Goal: Transaction & Acquisition: Purchase product/service

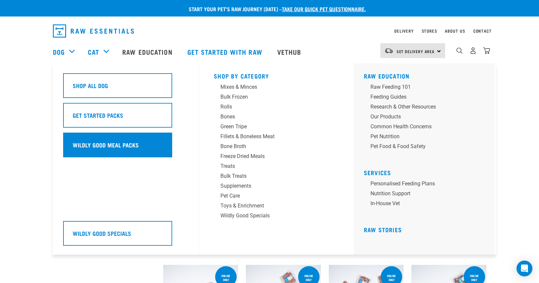
click at [110, 146] on h5 "Wildly Good Meal Packs" at bounding box center [106, 145] width 66 height 9
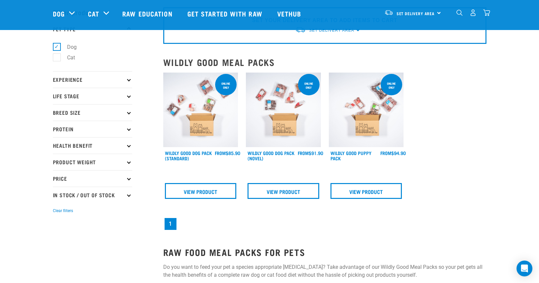
scroll to position [27, 0]
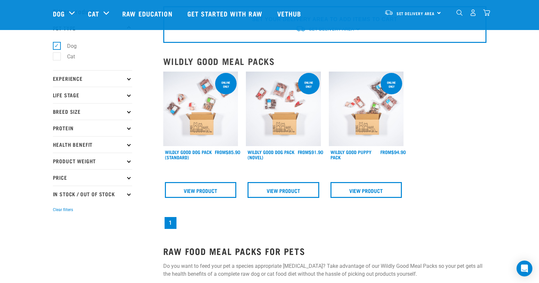
click at [127, 111] on p "Breed Size" at bounding box center [92, 111] width 79 height 17
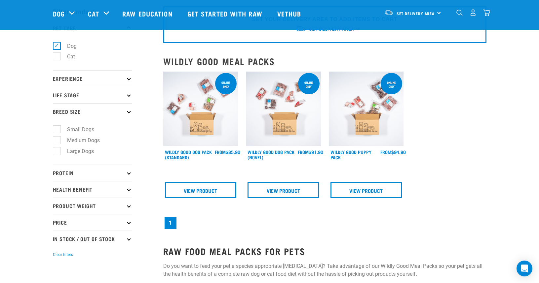
scroll to position [0, 0]
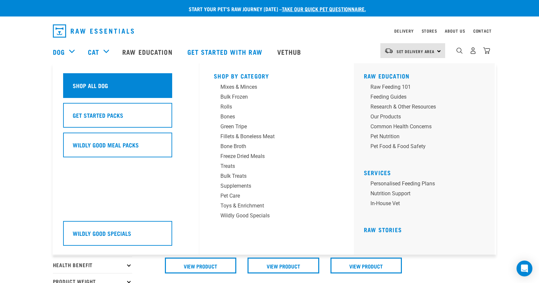
click at [97, 87] on h5 "Shop All Dog" at bounding box center [90, 85] width 35 height 9
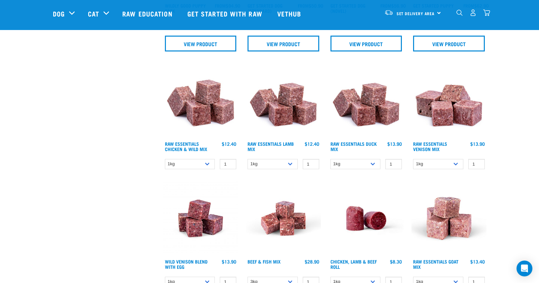
scroll to position [313, 0]
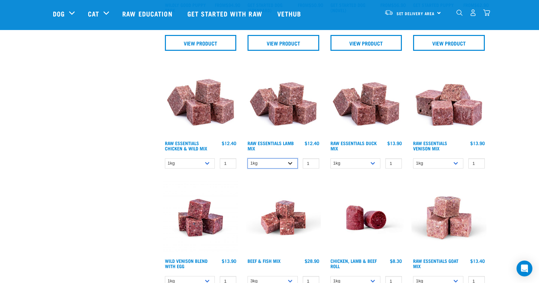
click at [289, 162] on select "1kg 3kg Bulk (10kg)" at bounding box center [272, 164] width 50 height 10
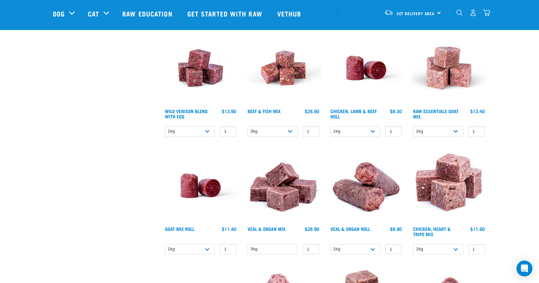
scroll to position [463, 0]
click at [456, 132] on select "1kg 3kg" at bounding box center [438, 132] width 50 height 10
select select "337219"
click at [476, 132] on input "0" at bounding box center [476, 132] width 17 height 10
click at [477, 129] on input "1" at bounding box center [476, 132] width 17 height 10
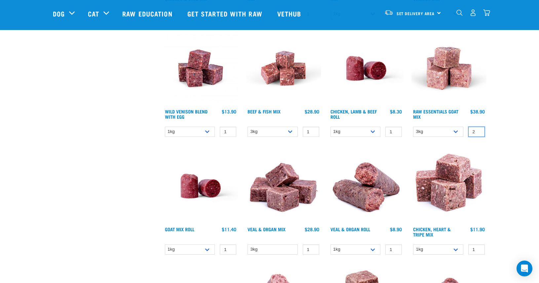
type input "2"
click at [478, 129] on input "2" at bounding box center [476, 132] width 17 height 10
click at [496, 131] on div "Start your pet’s raw journey today – take our quick pet questionnaire. Delivery…" at bounding box center [269, 180] width 539 height 1286
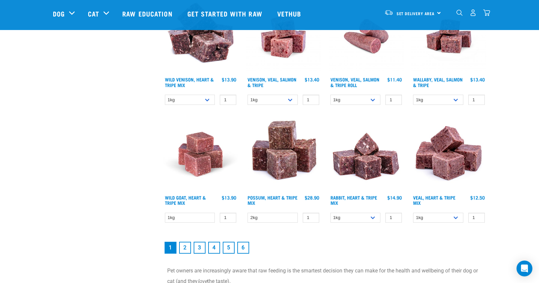
scroll to position [850, 0]
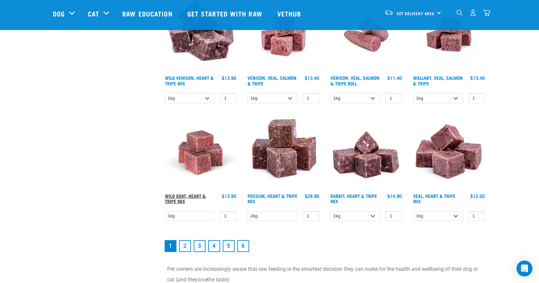
click at [192, 195] on link "Wild Goat, Heart & Tripe Mix" at bounding box center [185, 199] width 41 height 8
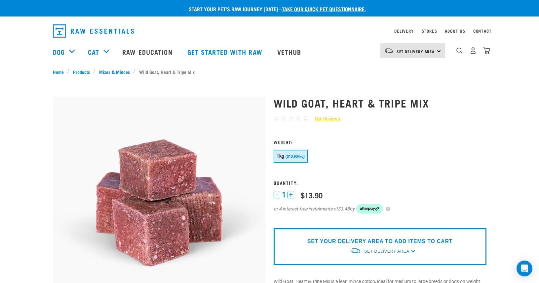
click at [379, 246] on div "Set Delivery Area" at bounding box center [386, 252] width 45 height 12
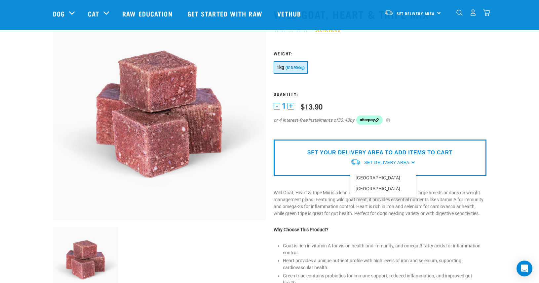
scroll to position [41, 0]
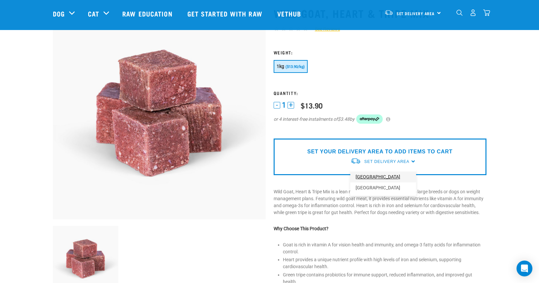
click at [370, 177] on link "[GEOGRAPHIC_DATA]" at bounding box center [383, 177] width 66 height 11
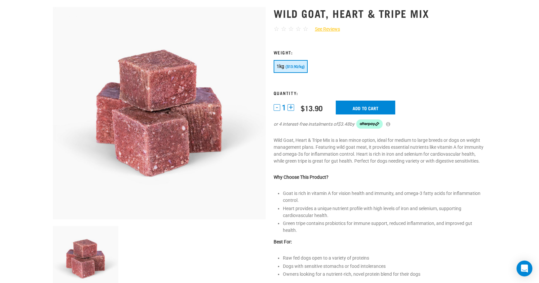
click at [287, 66] on span "($13.90/kg)" at bounding box center [294, 67] width 19 height 4
click at [293, 109] on button "+" at bounding box center [290, 107] width 7 height 7
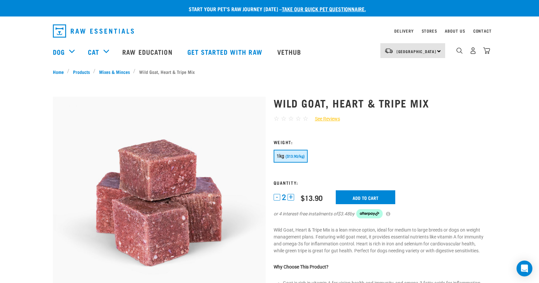
scroll to position [0, 0]
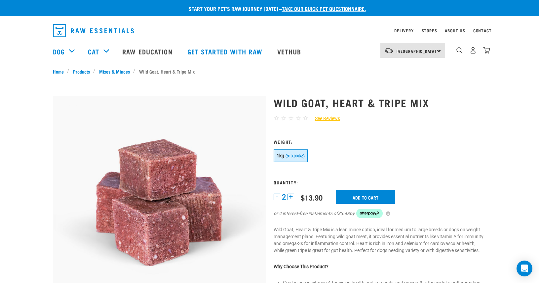
click at [289, 198] on button "+" at bounding box center [290, 197] width 7 height 7
click at [372, 193] on input "Add to cart" at bounding box center [365, 197] width 59 height 14
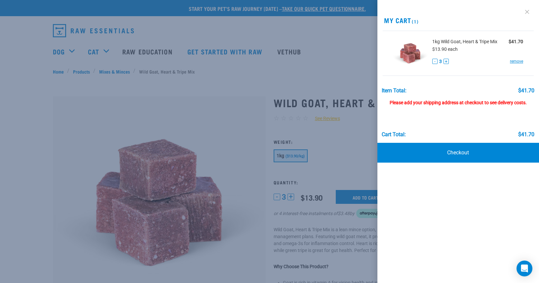
click at [528, 13] on link at bounding box center [527, 12] width 11 height 11
drag, startPoint x: 525, startPoint y: 11, endPoint x: 433, endPoint y: 32, distance: 93.9
click at [525, 11] on link at bounding box center [527, 12] width 11 height 11
click at [527, 13] on link at bounding box center [527, 12] width 11 height 11
click at [526, 12] on link at bounding box center [527, 12] width 11 height 11
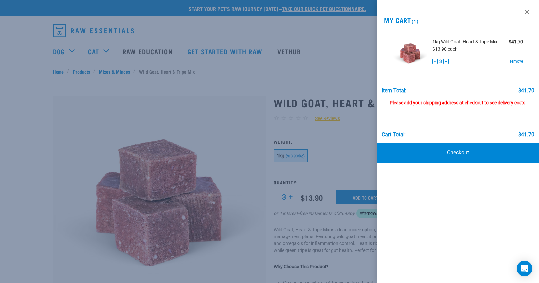
click at [301, 62] on div at bounding box center [269, 141] width 539 height 283
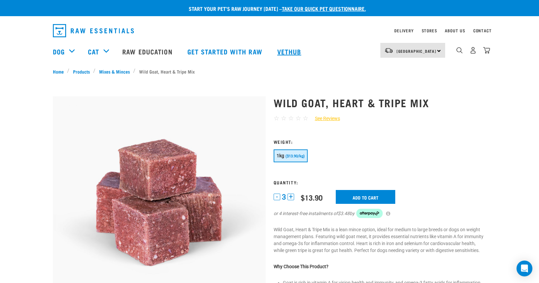
click at [286, 53] on link "Vethub" at bounding box center [290, 51] width 39 height 26
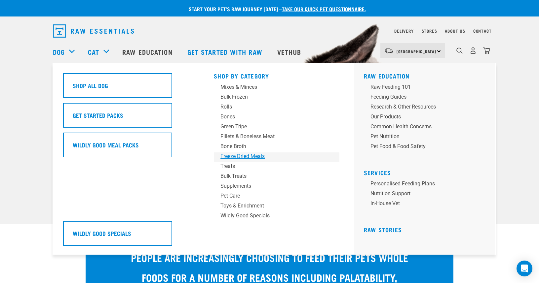
click at [235, 159] on div "Freeze Dried Meals" at bounding box center [271, 157] width 103 height 8
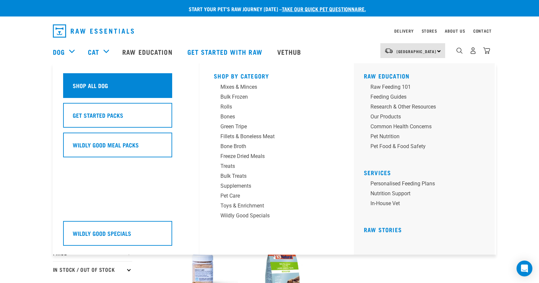
click at [90, 80] on div "Shop All Dog" at bounding box center [117, 85] width 109 height 25
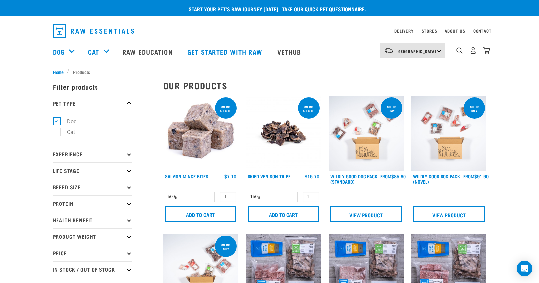
click at [128, 172] on icon at bounding box center [129, 171] width 4 height 4
click at [128, 170] on icon at bounding box center [129, 171] width 4 height 4
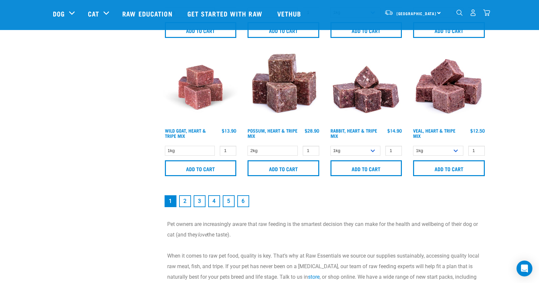
scroll to position [967, 0]
click at [184, 204] on link "2" at bounding box center [185, 201] width 12 height 12
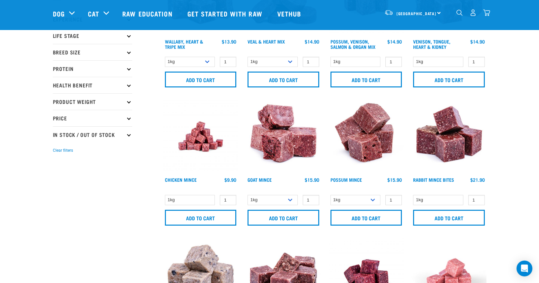
scroll to position [86, 0]
